Goal: Task Accomplishment & Management: Complete application form

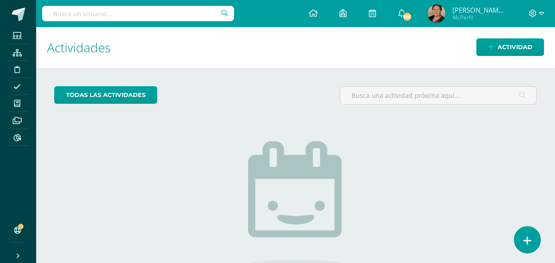
click at [533, 240] on link at bounding box center [527, 240] width 26 height 26
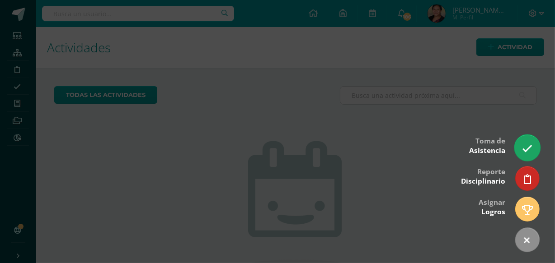
click at [525, 147] on icon at bounding box center [527, 149] width 10 height 10
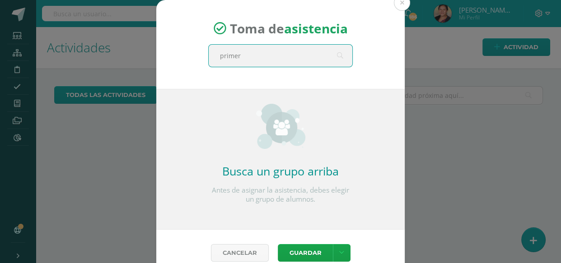
type input "primero"
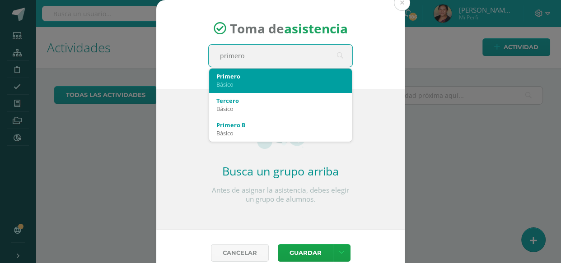
click at [250, 82] on div "Básico" at bounding box center [280, 84] width 128 height 8
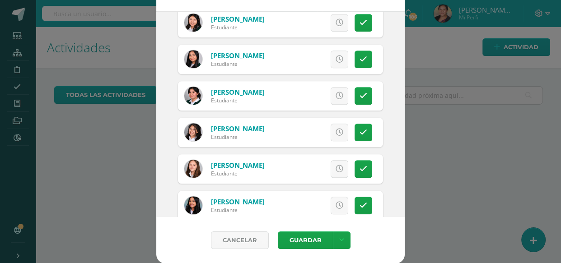
scroll to position [780, 0]
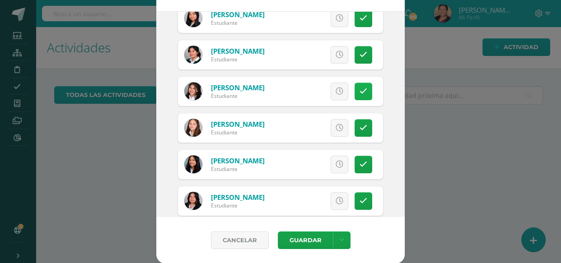
click at [360, 92] on icon at bounding box center [364, 92] width 8 height 8
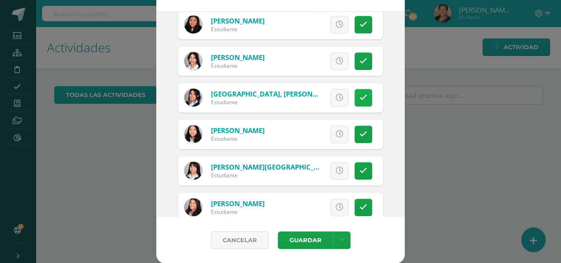
scroll to position [1068, 0]
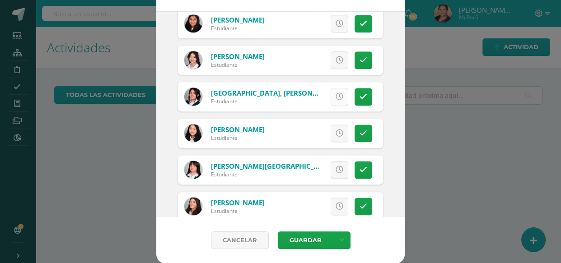
click at [336, 98] on icon at bounding box center [340, 97] width 8 height 8
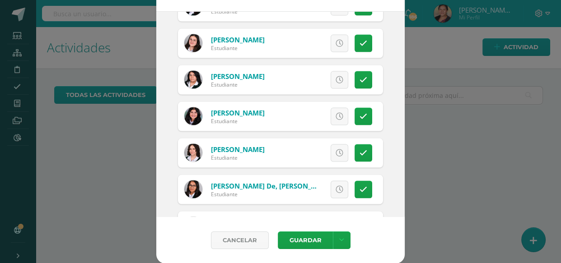
scroll to position [1708, 0]
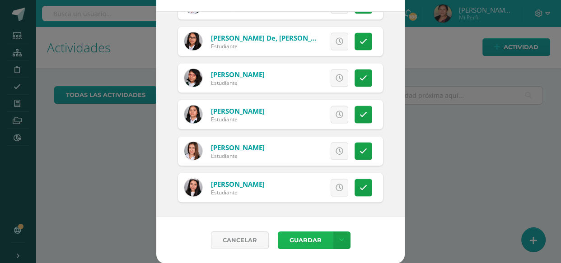
click at [308, 236] on button "Guardar" at bounding box center [305, 241] width 55 height 18
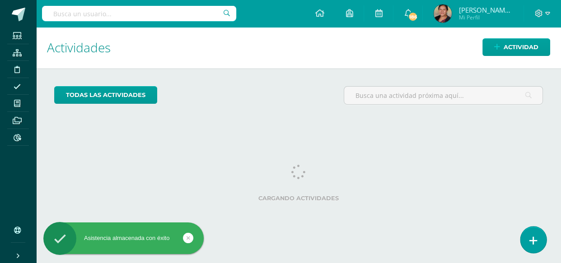
click at [537, 241] on link at bounding box center [533, 240] width 26 height 26
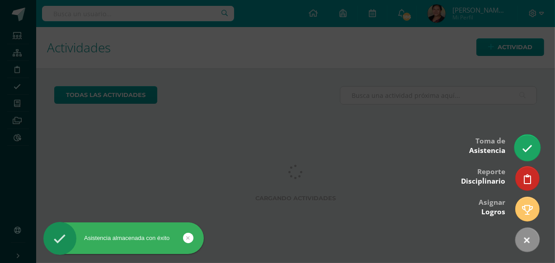
click at [538, 147] on link at bounding box center [527, 148] width 26 height 26
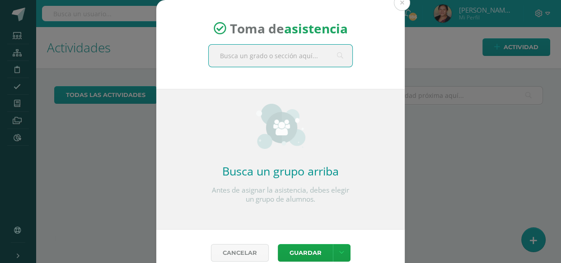
click at [262, 56] on input "text" at bounding box center [281, 56] width 144 height 22
type input "segu"
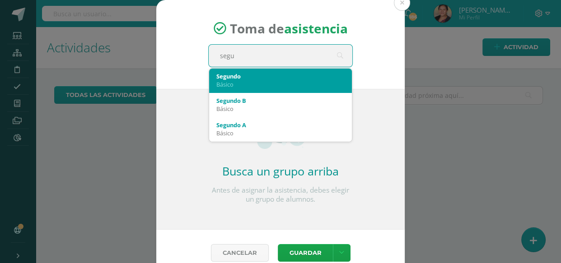
click at [235, 80] on div "Básico" at bounding box center [280, 84] width 128 height 8
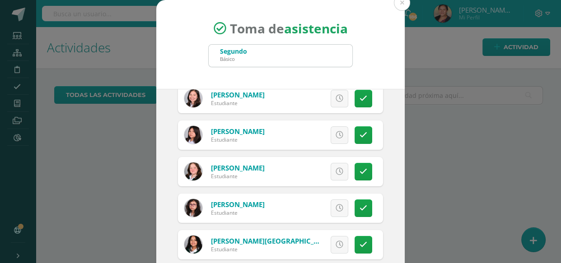
scroll to position [123, 0]
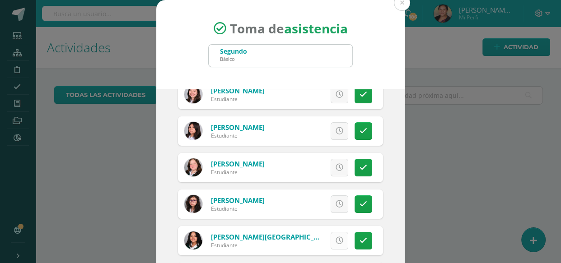
click at [331, 238] on link at bounding box center [340, 241] width 18 height 18
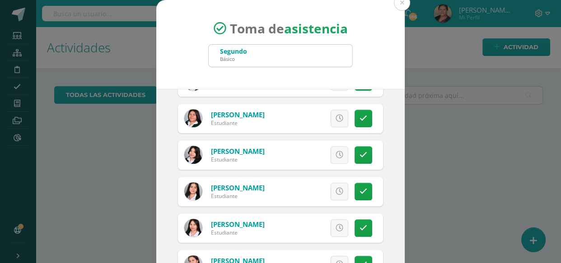
scroll to position [780, 0]
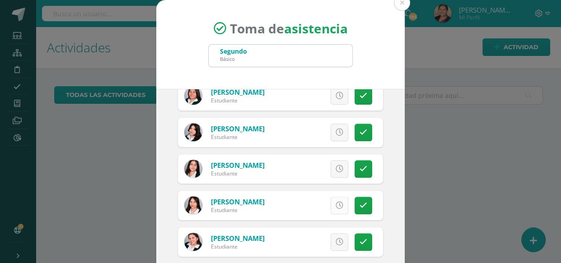
click at [336, 204] on icon at bounding box center [340, 206] width 8 height 8
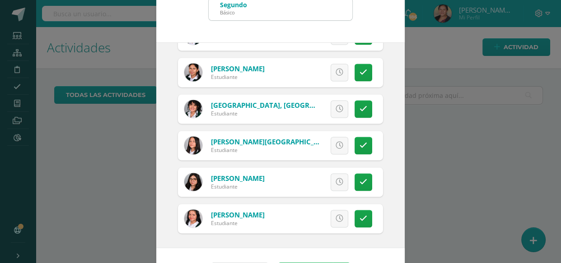
scroll to position [78, 0]
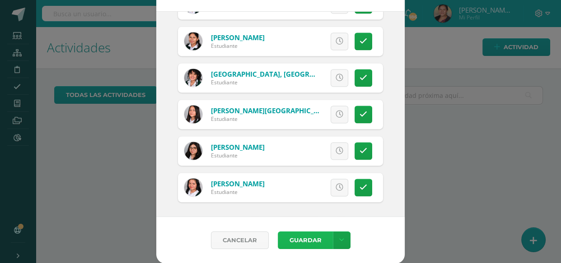
click at [309, 240] on button "Guardar" at bounding box center [305, 241] width 55 height 18
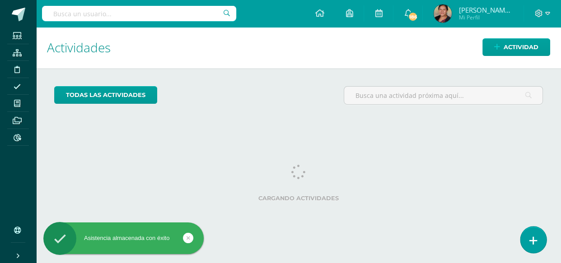
click at [529, 242] on link at bounding box center [533, 240] width 26 height 26
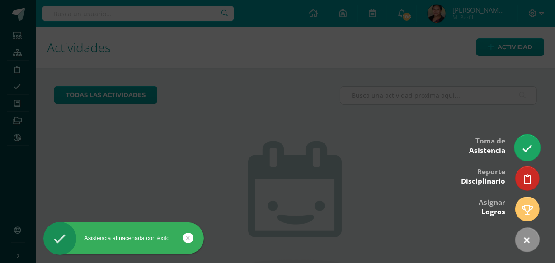
click at [529, 147] on icon at bounding box center [527, 149] width 10 height 10
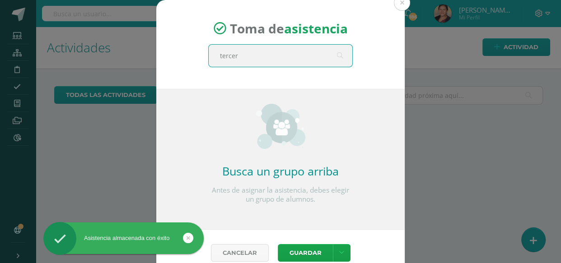
type input "tercero"
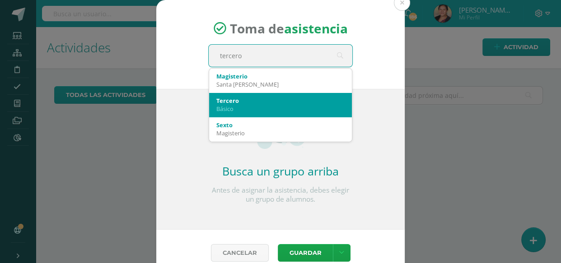
click at [248, 102] on div "Tercero" at bounding box center [280, 101] width 128 height 8
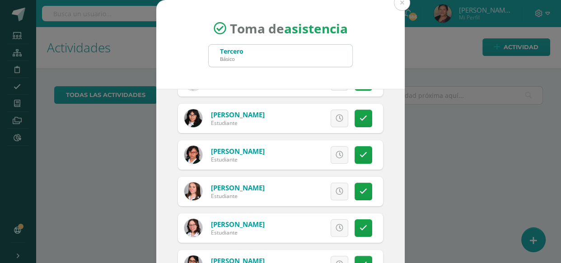
scroll to position [246, 0]
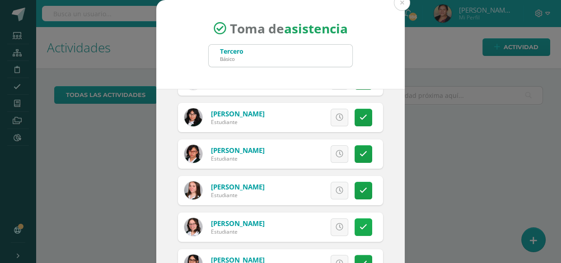
click at [360, 229] on icon at bounding box center [364, 228] width 8 height 8
click at [318, 226] on span "Excusa" at bounding box center [324, 227] width 25 height 17
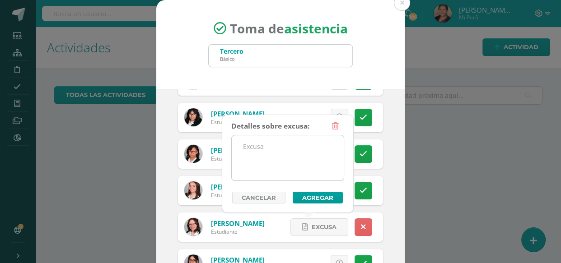
click at [303, 158] on textarea at bounding box center [288, 158] width 112 height 45
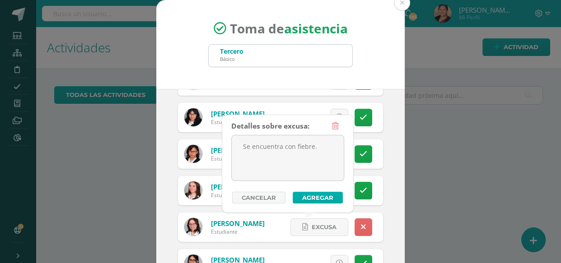
type textarea "Se encuentra con fiebre."
click at [310, 197] on button "Agregar" at bounding box center [318, 198] width 50 height 12
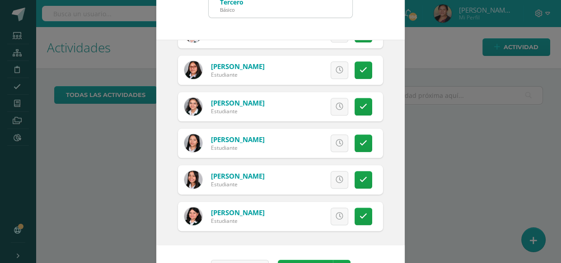
scroll to position [78, 0]
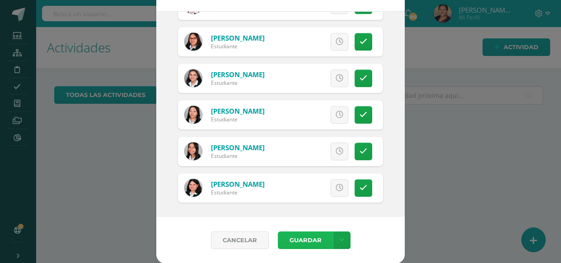
click at [321, 238] on button "Guardar" at bounding box center [305, 241] width 55 height 18
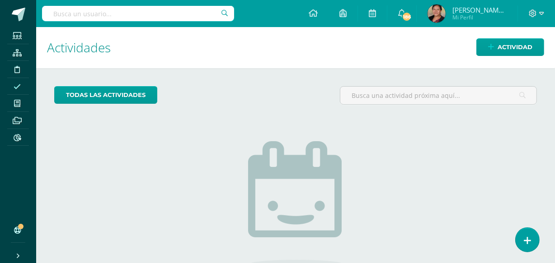
click at [20, 87] on icon at bounding box center [17, 86] width 7 height 7
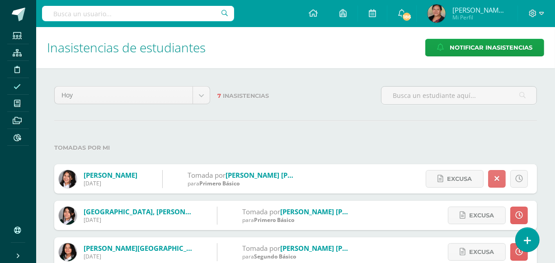
click at [493, 182] on link at bounding box center [497, 179] width 18 height 18
click at [520, 178] on icon at bounding box center [519, 179] width 8 height 8
